Goal: Check status: Check status

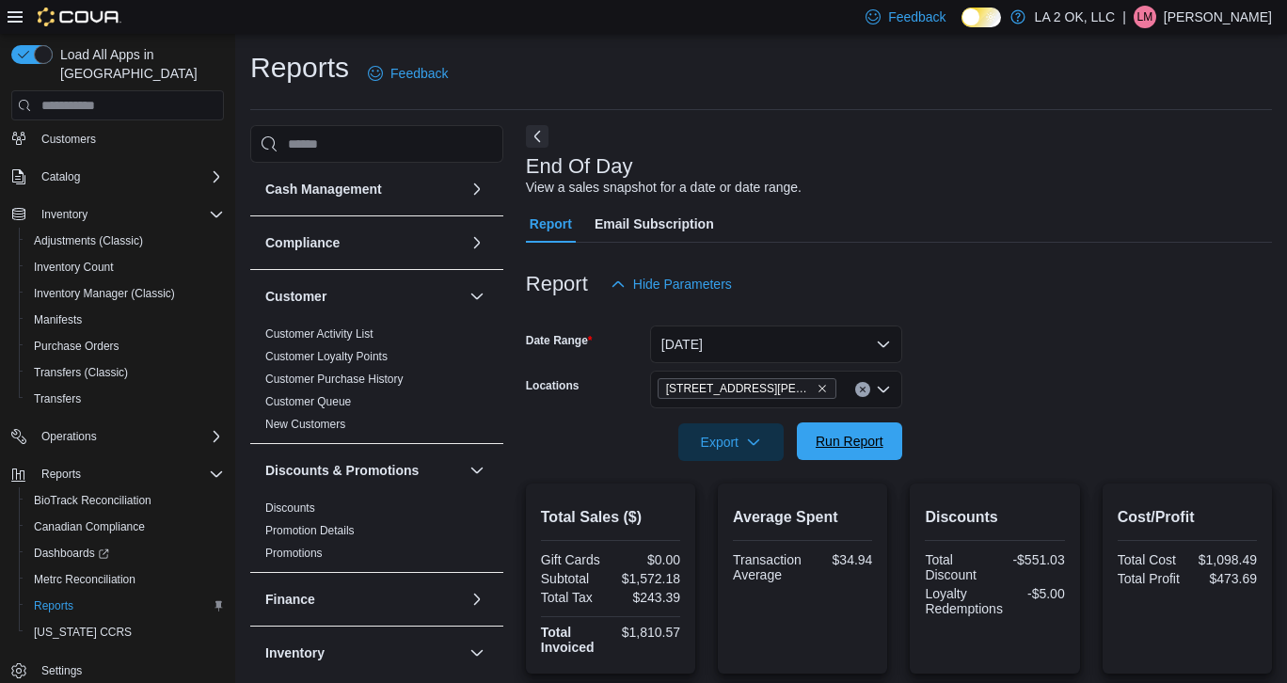
click at [868, 453] on span "Run Report" at bounding box center [849, 442] width 83 height 38
click at [885, 344] on button "[DATE]" at bounding box center [776, 345] width 252 height 38
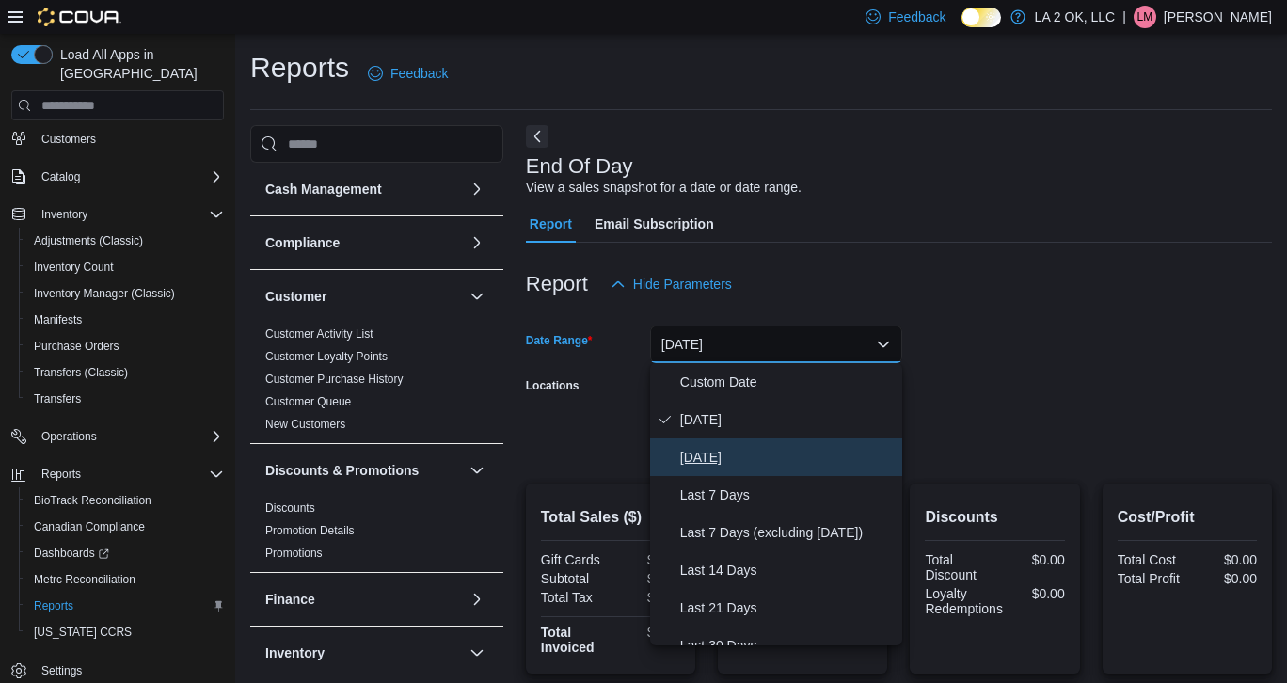
click at [736, 461] on span "[DATE]" at bounding box center [787, 457] width 215 height 23
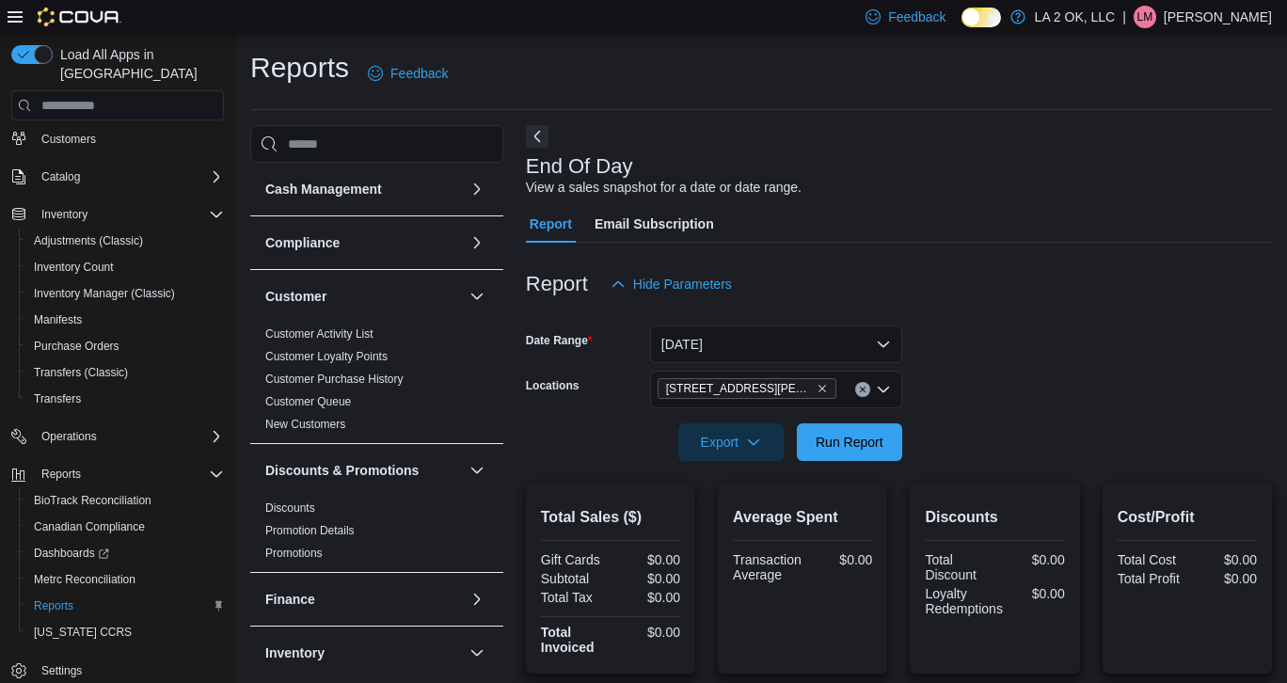
click at [1185, 340] on form "Date Range [DATE] Locations [STREET_ADDRESS][PERSON_NAME] Export Run Report" at bounding box center [899, 382] width 746 height 158
click at [863, 442] on span "Run Report" at bounding box center [850, 441] width 68 height 19
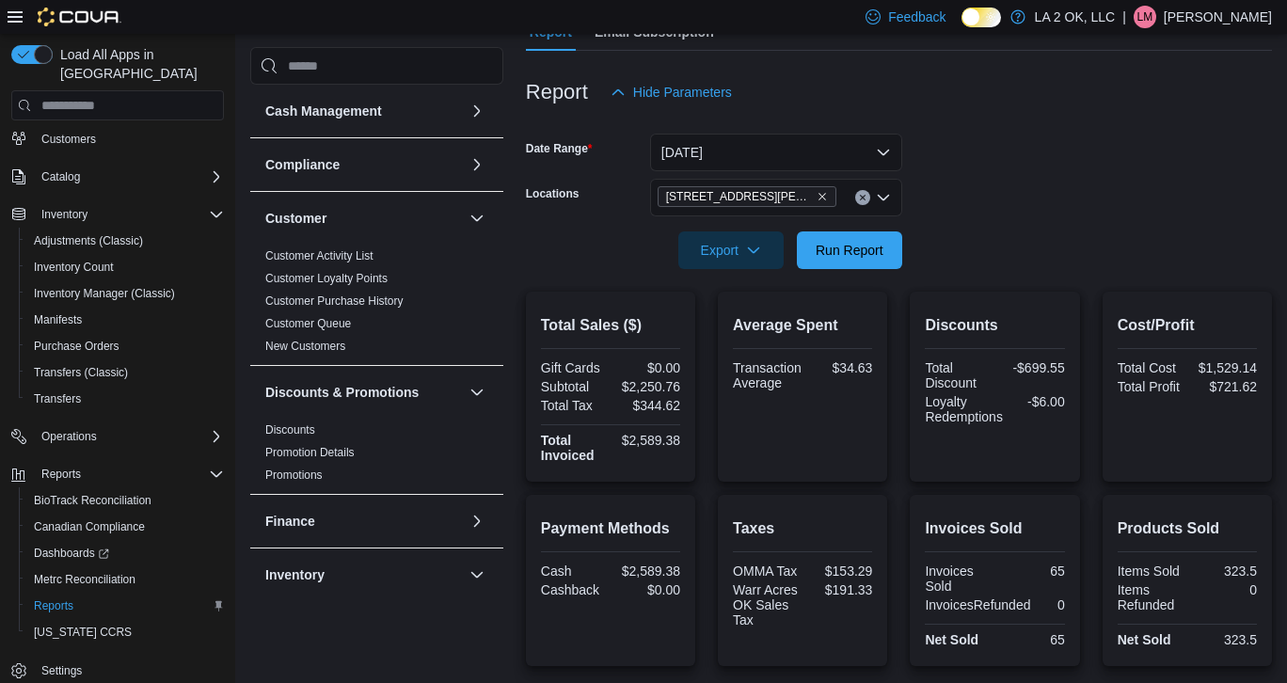
scroll to position [174, 0]
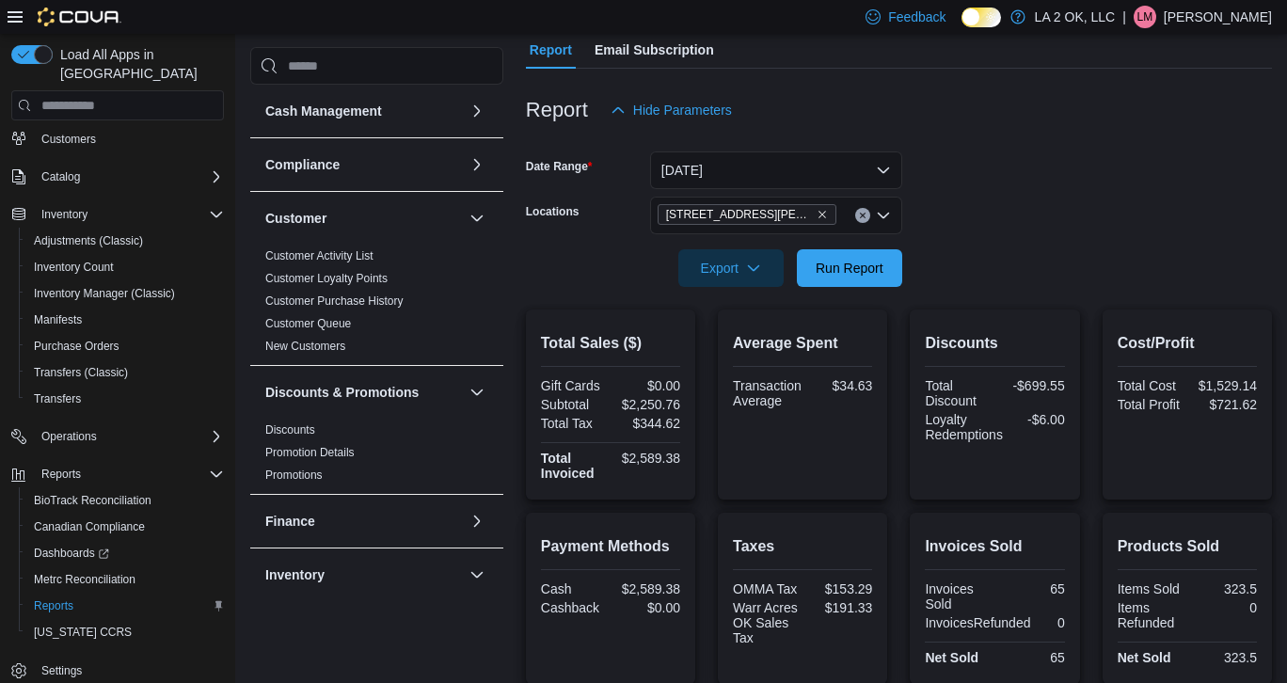
click at [865, 217] on icon "Clear input" at bounding box center [862, 216] width 5 height 5
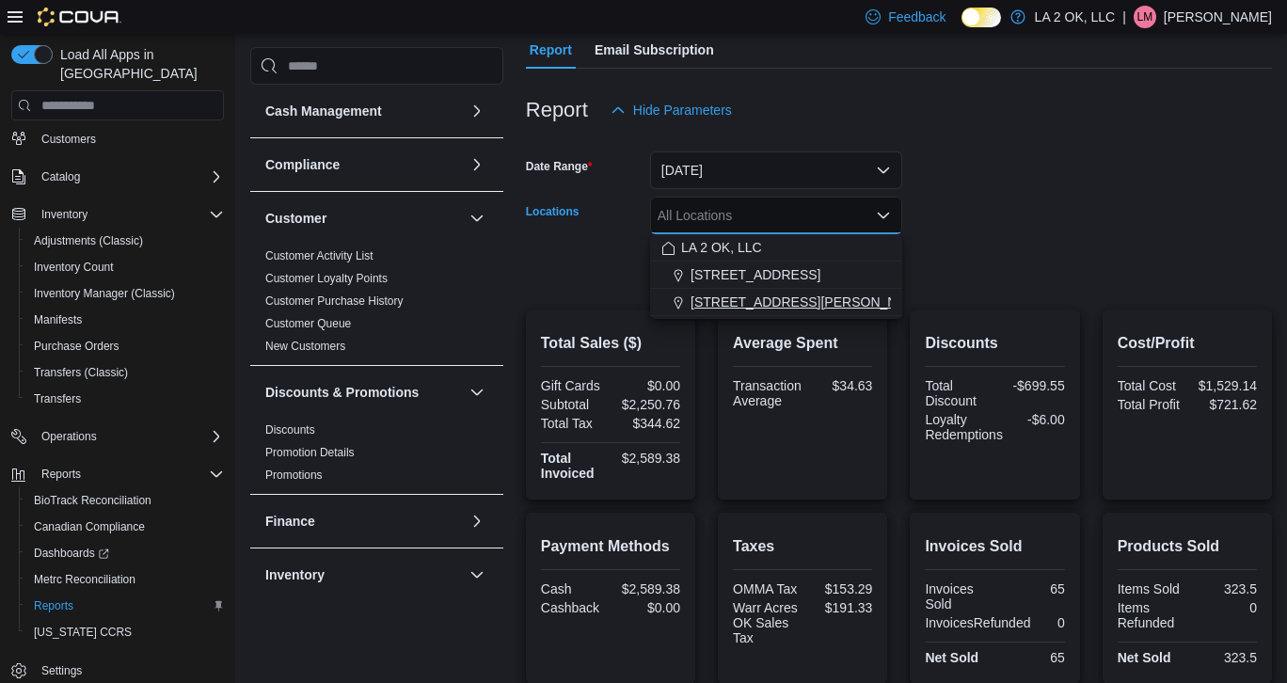
click at [811, 298] on span "[STREET_ADDRESS][PERSON_NAME]" at bounding box center [810, 302] width 239 height 19
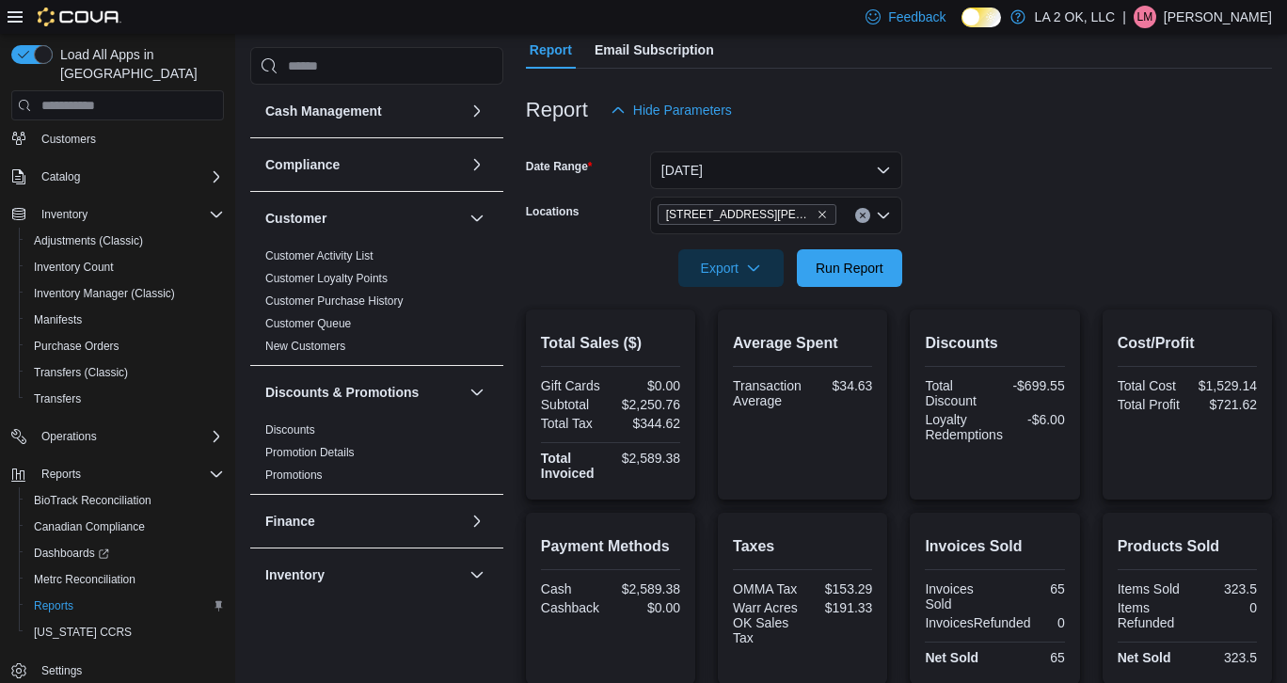
click at [1120, 237] on div at bounding box center [899, 241] width 746 height 15
click at [868, 275] on span "Run Report" at bounding box center [850, 267] width 68 height 19
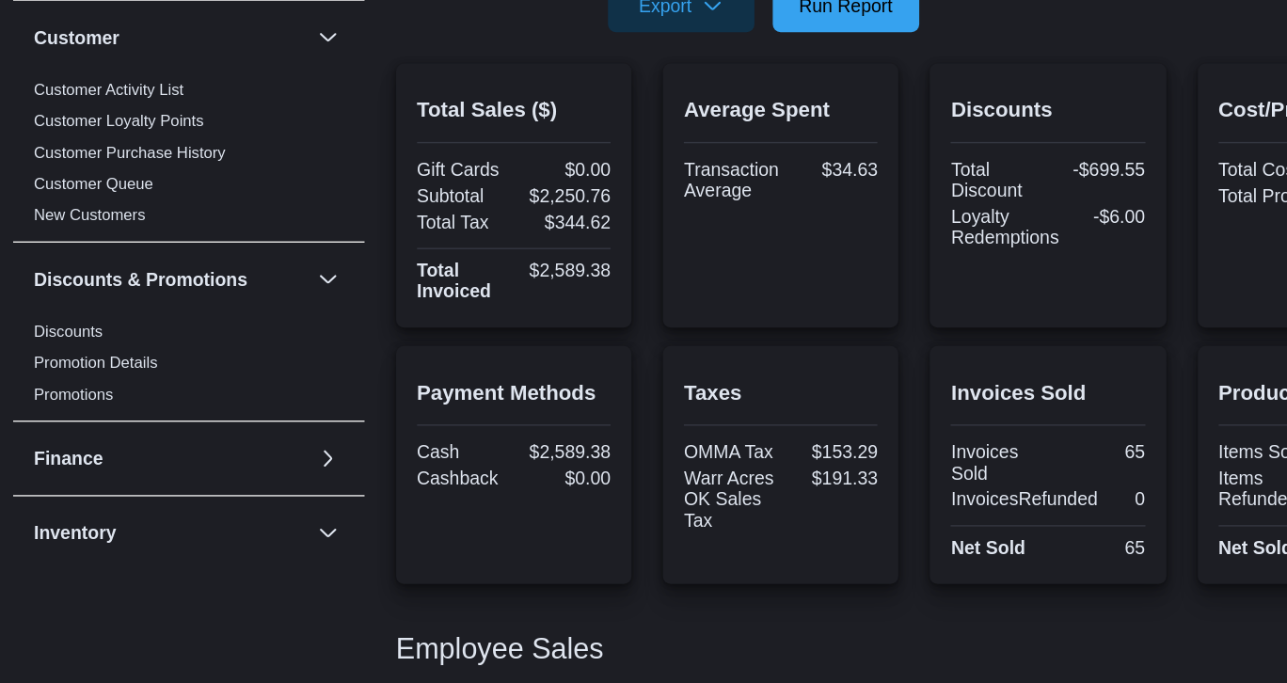
scroll to position [265, 0]
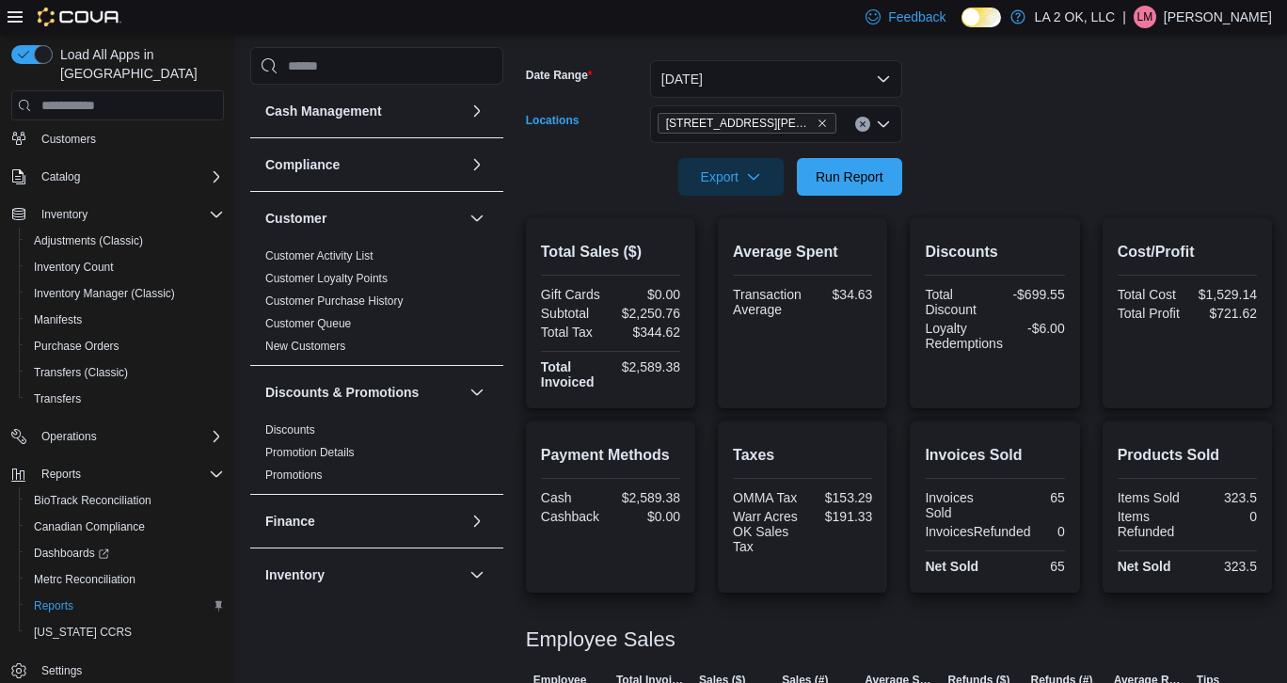
click at [863, 125] on icon "Clear input" at bounding box center [862, 124] width 5 height 5
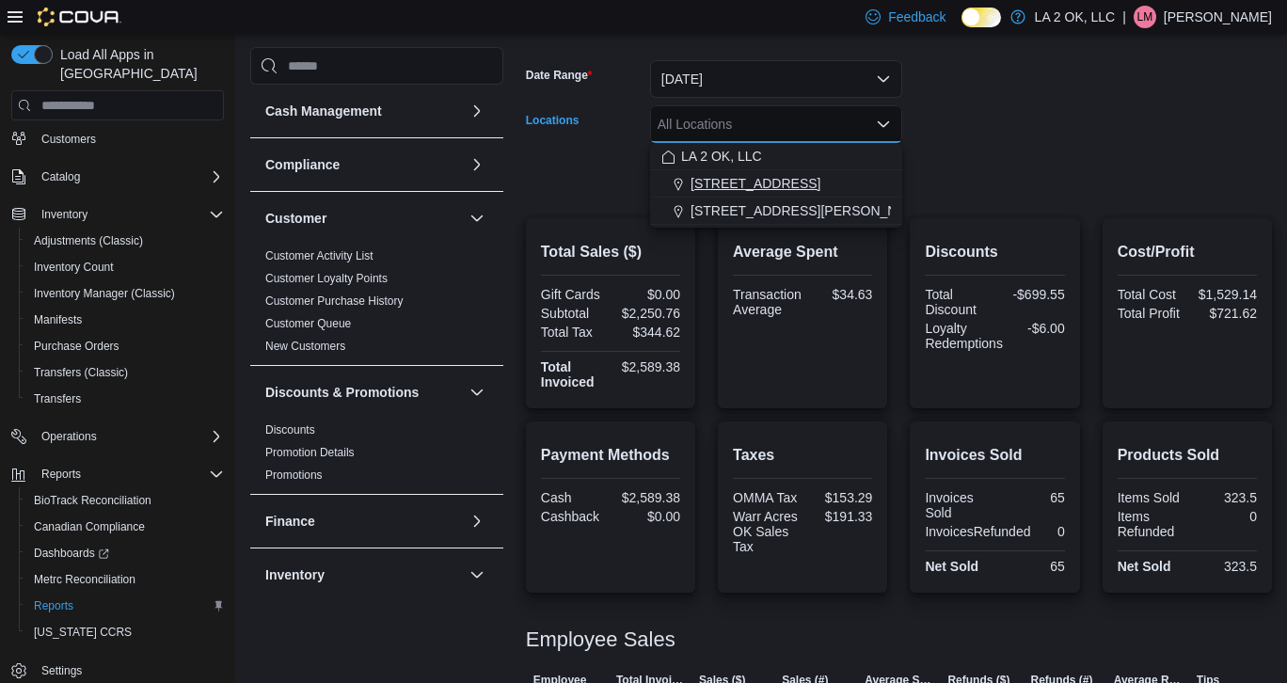
click at [795, 187] on div "[STREET_ADDRESS]" at bounding box center [777, 183] width 230 height 19
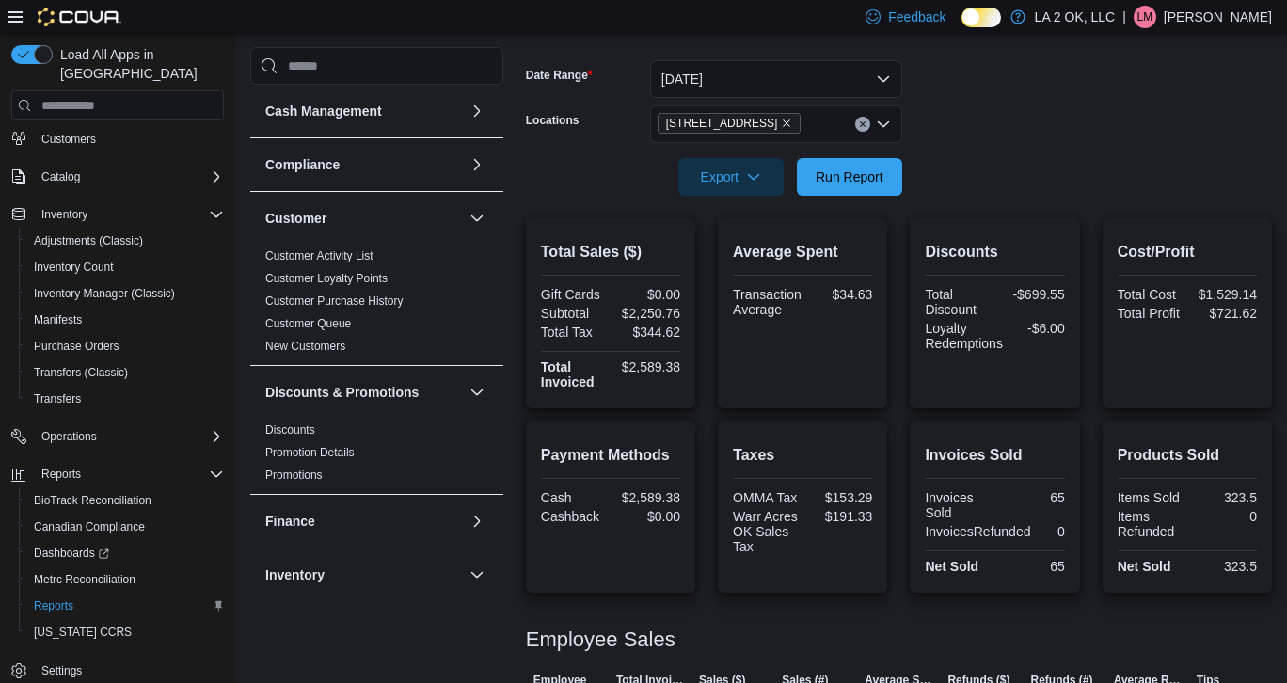
click at [1040, 168] on form "Date Range [DATE] Locations 1 SE 59th St Export Run Report" at bounding box center [899, 117] width 746 height 158
click at [867, 165] on span "Run Report" at bounding box center [849, 176] width 83 height 38
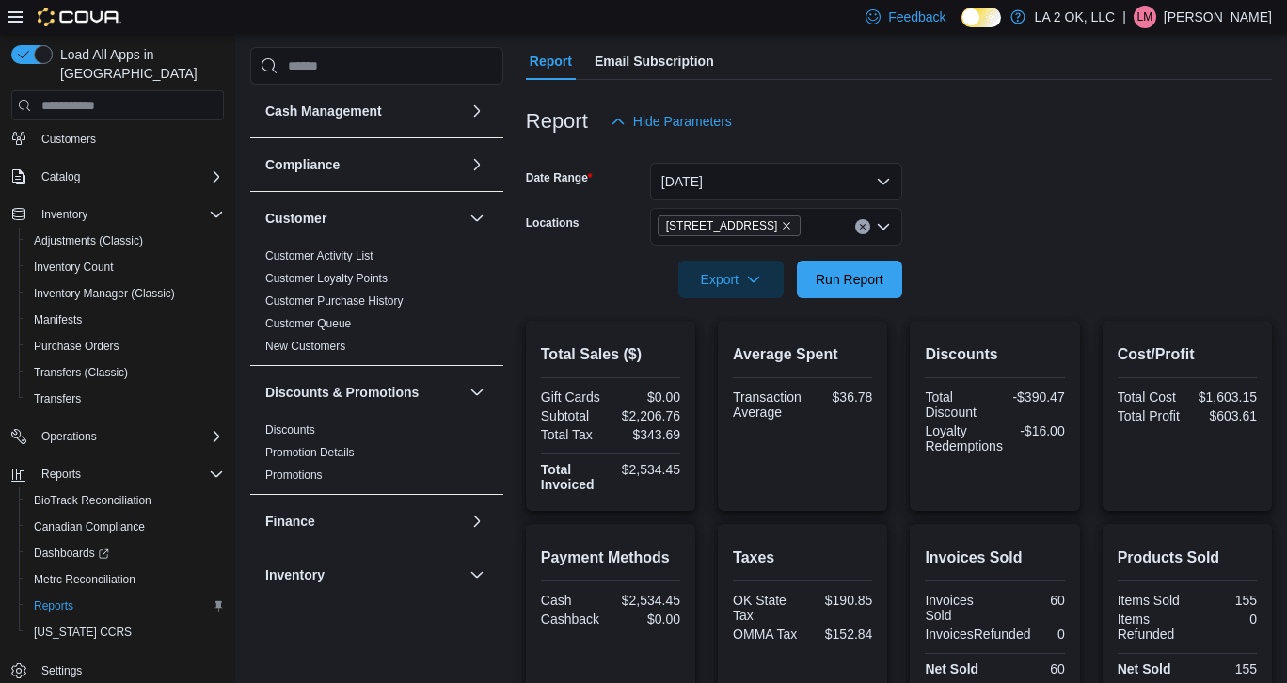
scroll to position [149, 0]
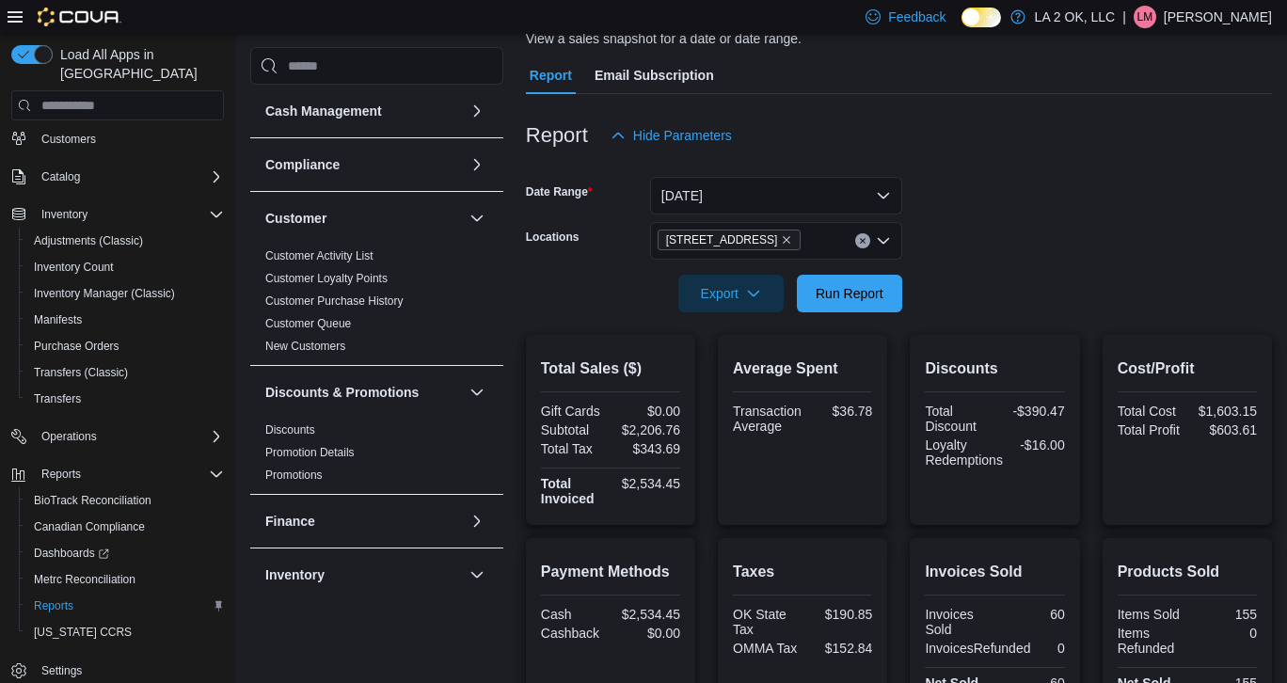
click at [864, 242] on icon "Clear input" at bounding box center [862, 241] width 5 height 5
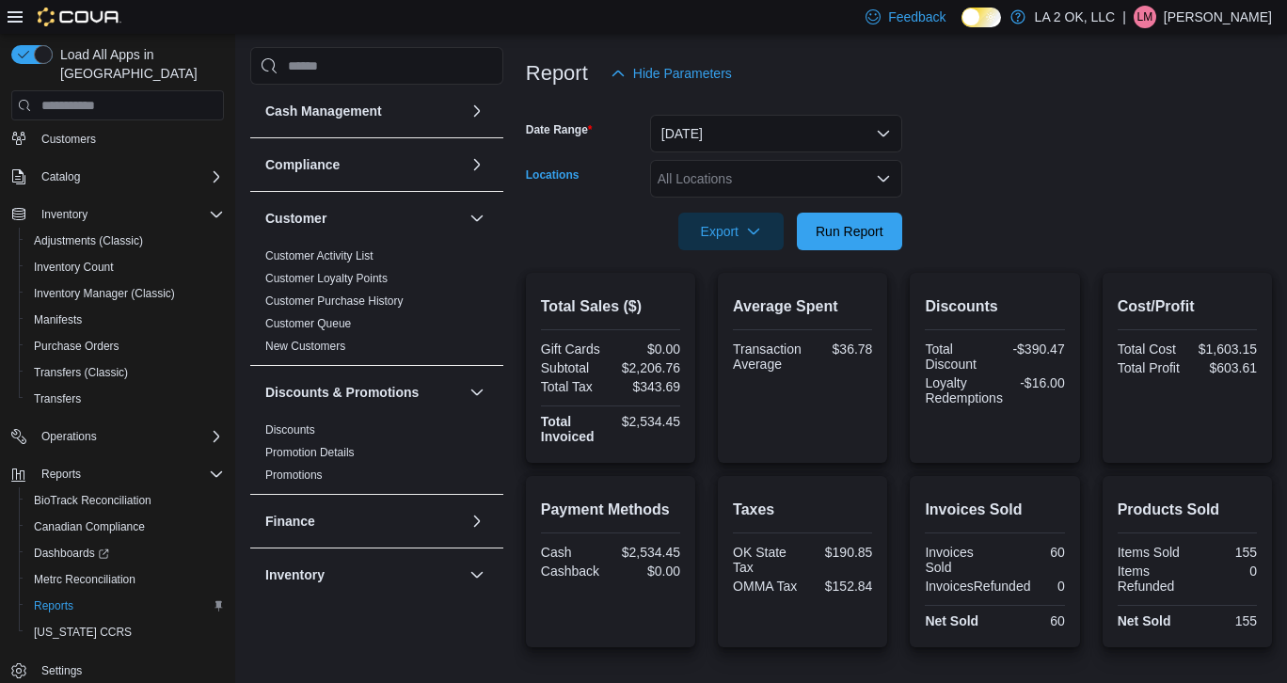
scroll to position [213, 0]
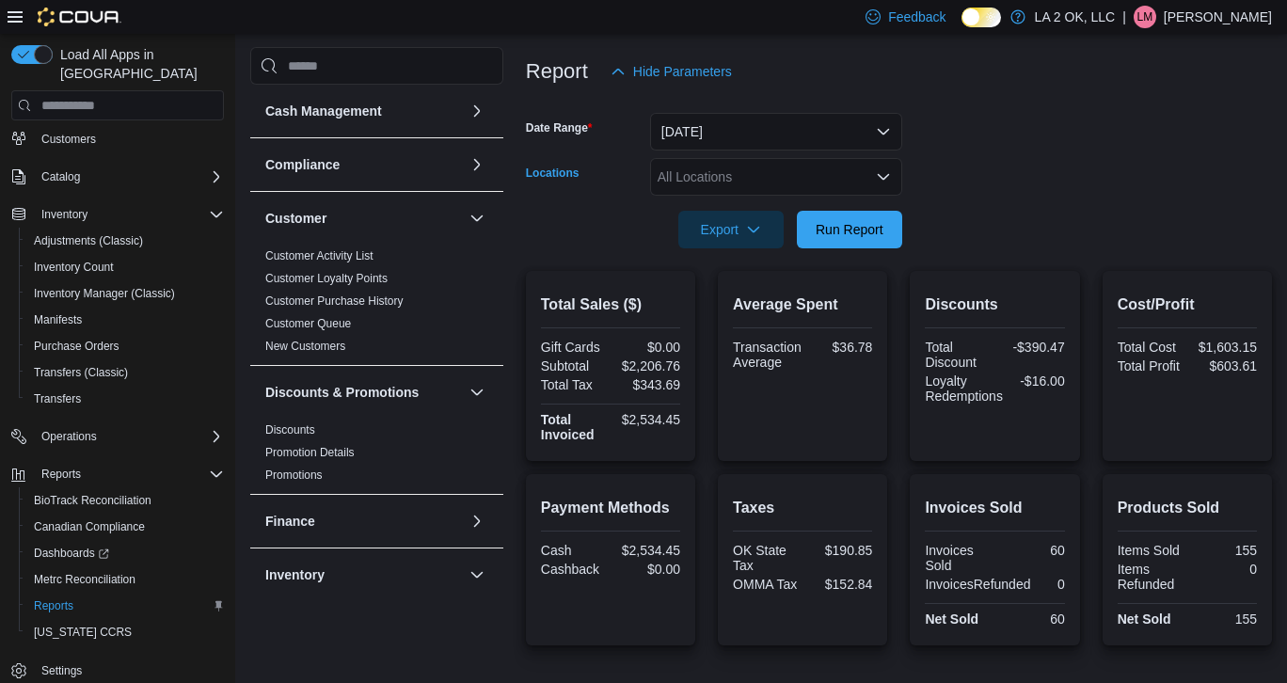
click at [885, 184] on icon "Open list of options" at bounding box center [883, 176] width 15 height 15
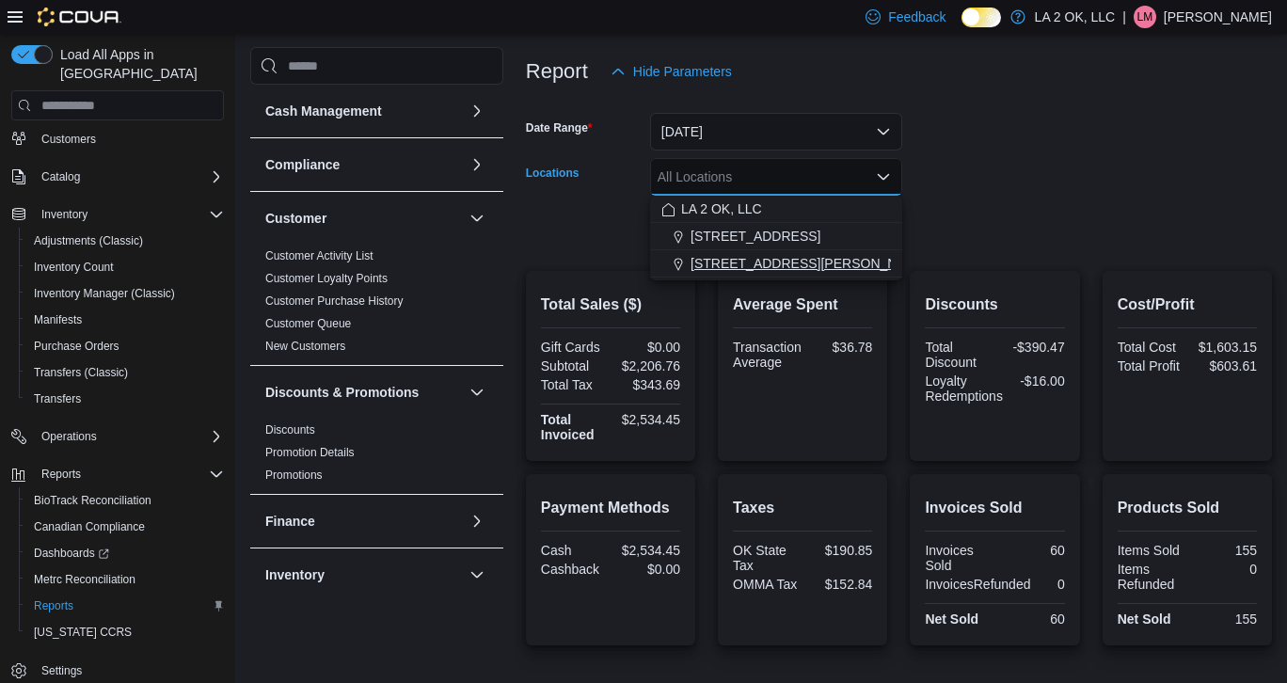
click at [808, 256] on span "[STREET_ADDRESS][PERSON_NAME]" at bounding box center [810, 263] width 239 height 19
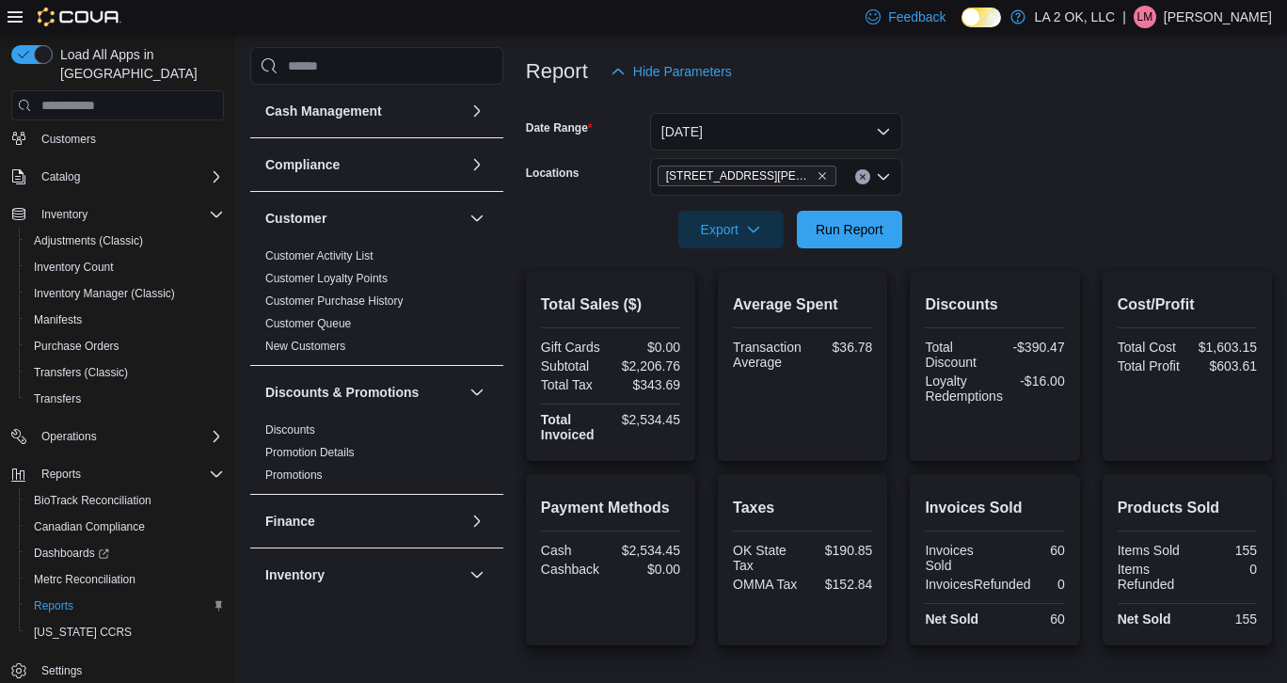
click at [936, 232] on form "Date Range [DATE] Locations [STREET_ADDRESS][PERSON_NAME] Export Run Report" at bounding box center [899, 169] width 746 height 158
click at [875, 242] on span "Run Report" at bounding box center [849, 229] width 83 height 38
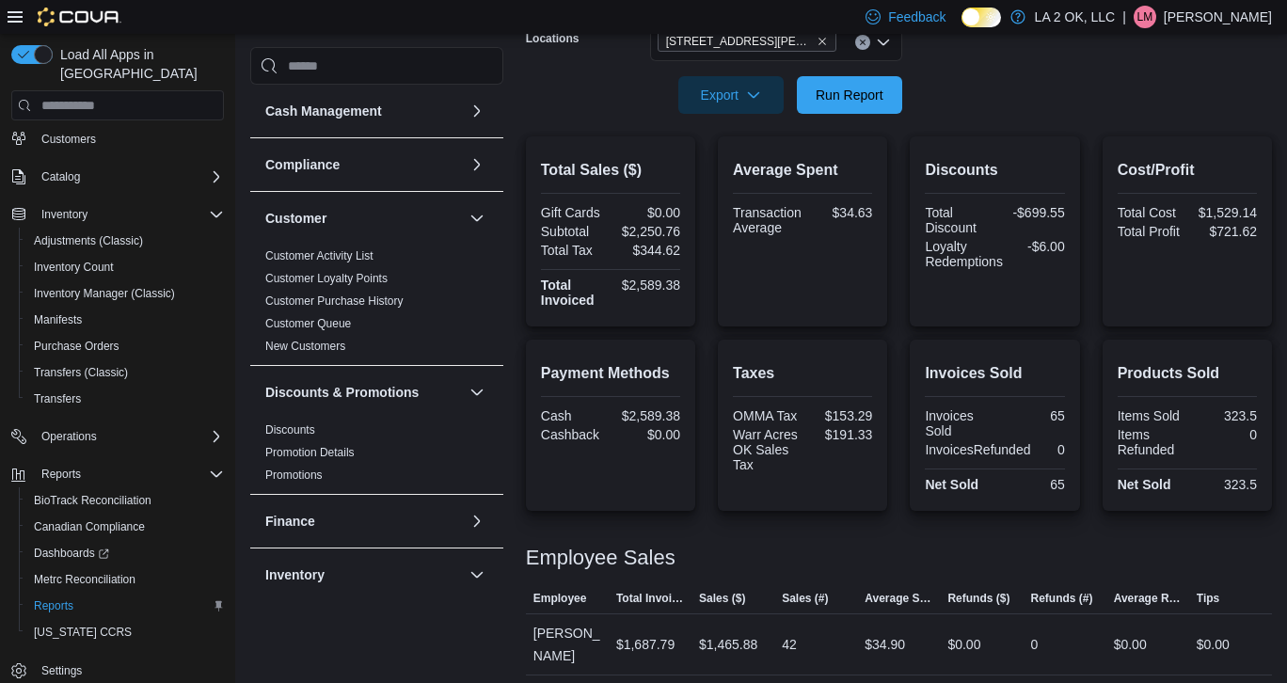
scroll to position [364, 0]
